Goal: Task Accomplishment & Management: Manage account settings

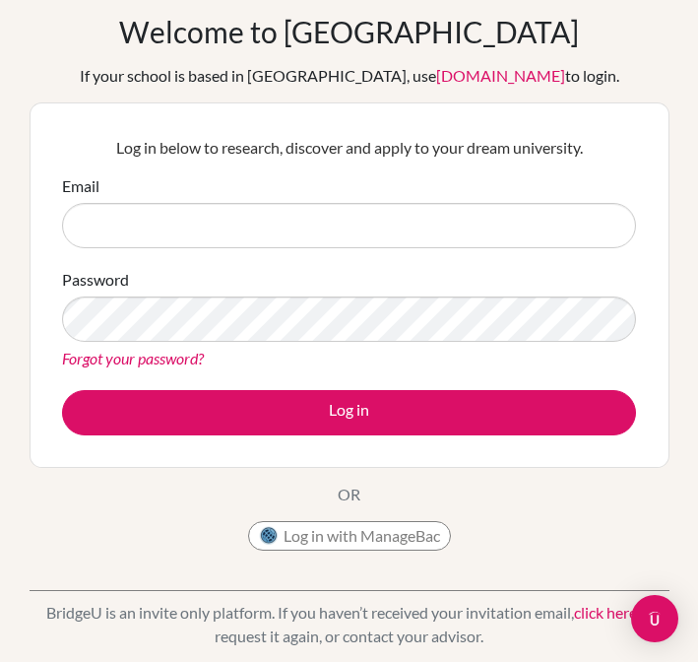
scroll to position [86, 0]
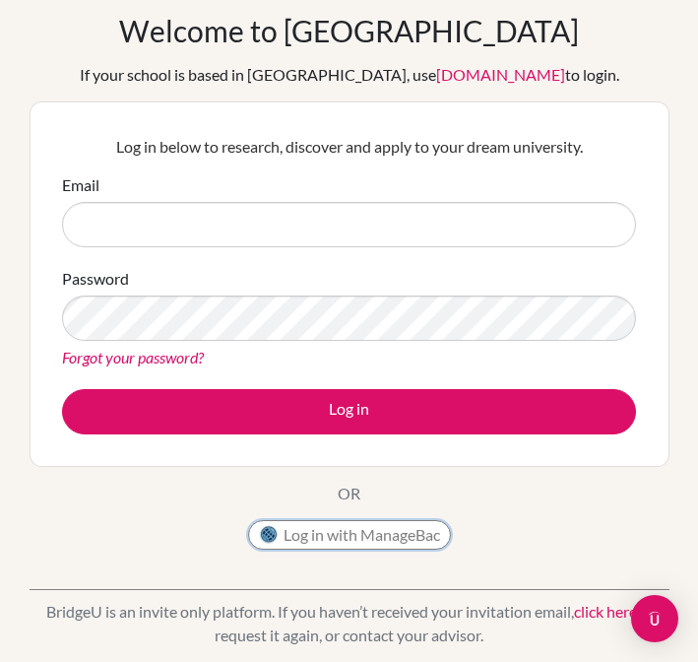
click at [384, 547] on button "Log in with ManageBac" at bounding box center [349, 535] width 203 height 30
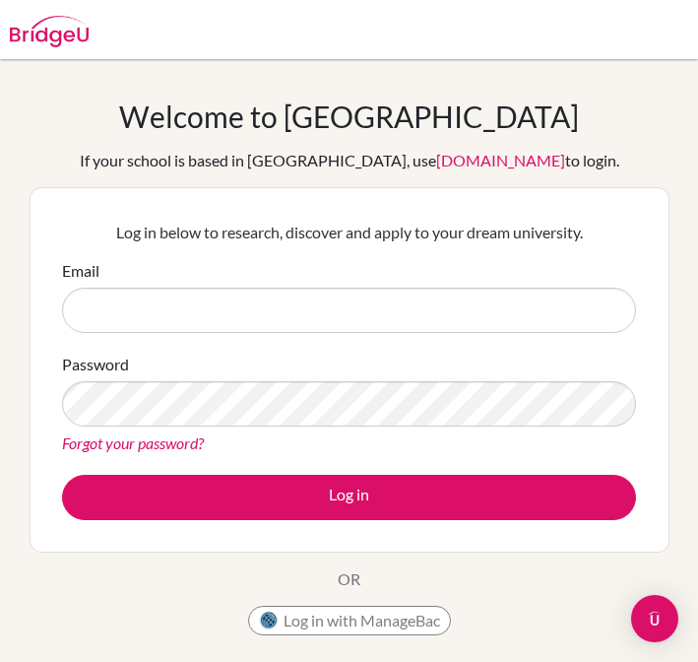
scroll to position [86, 0]
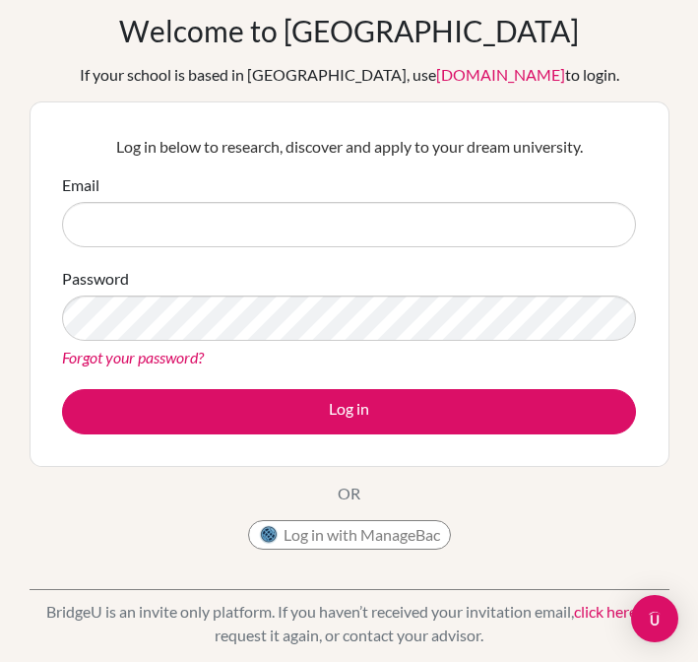
type input "M"
type input "R"
type input "[PERSON_NAME][EMAIL_ADDRESS][PERSON_NAME][DOMAIN_NAME]"
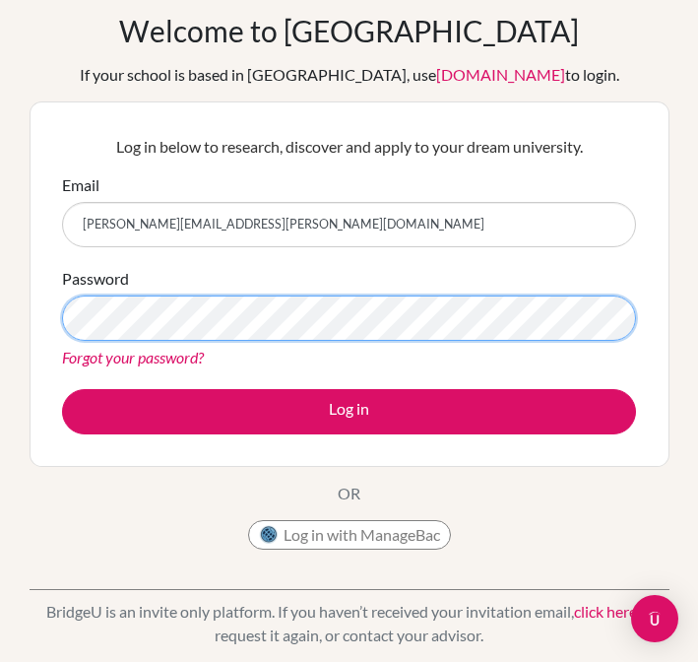
click at [62, 389] on button "Log in" at bounding box center [349, 411] width 574 height 45
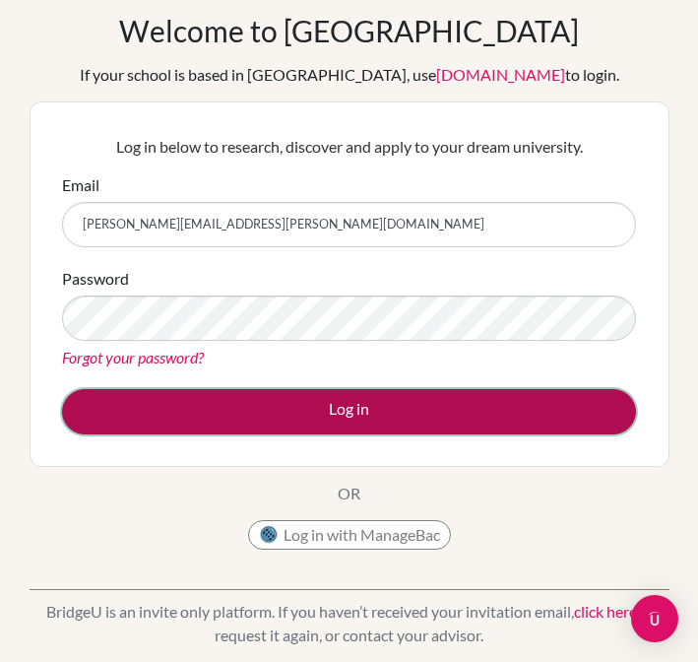
click at [345, 391] on button "Log in" at bounding box center [349, 411] width 574 height 45
